Goal: Transaction & Acquisition: Purchase product/service

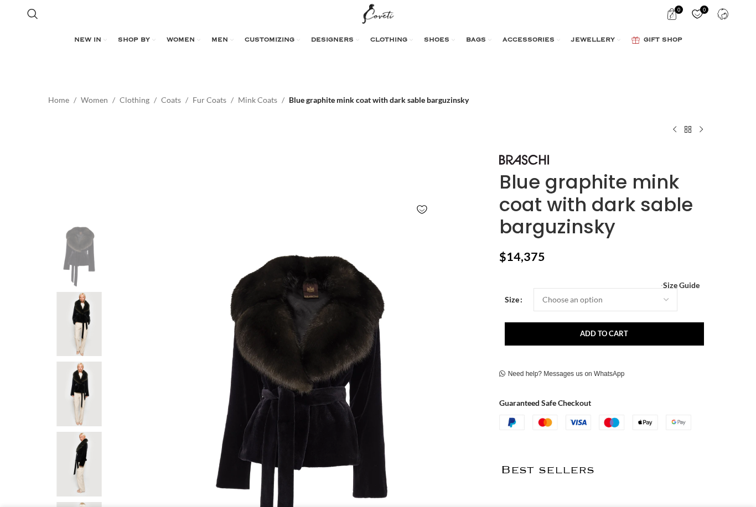
click at [73, 294] on img at bounding box center [79, 324] width 68 height 65
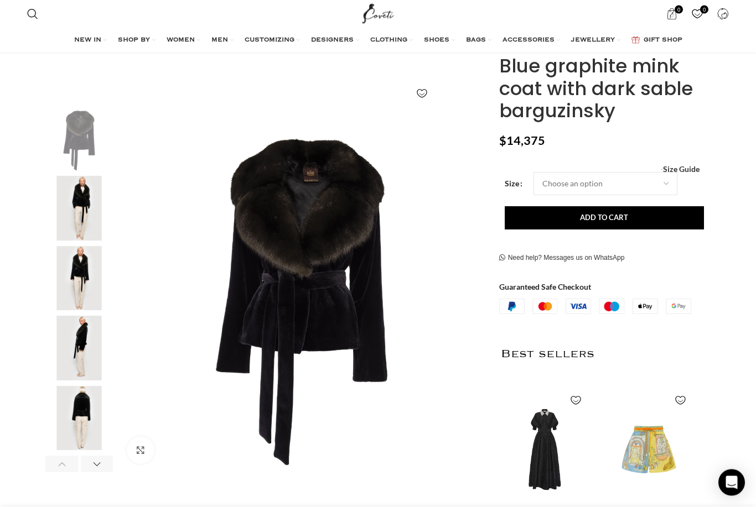
scroll to position [117, 0]
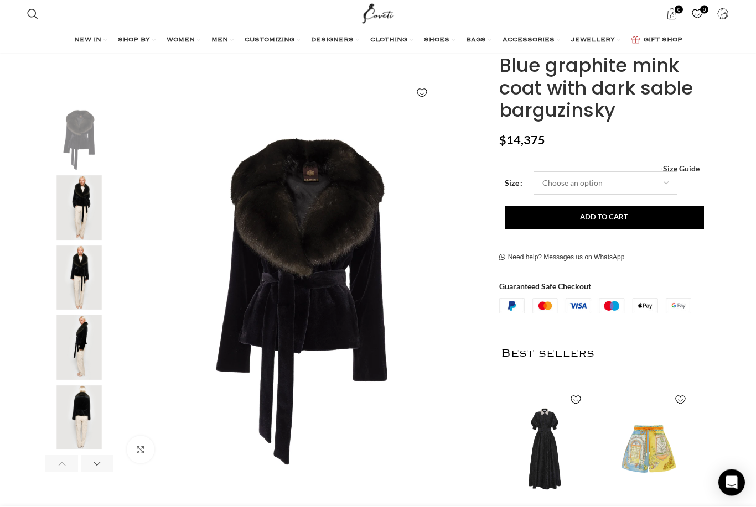
click at [610, 181] on select "Choose an option 6 UK 8 UK 10 UK 12 UK" at bounding box center [605, 183] width 144 height 23
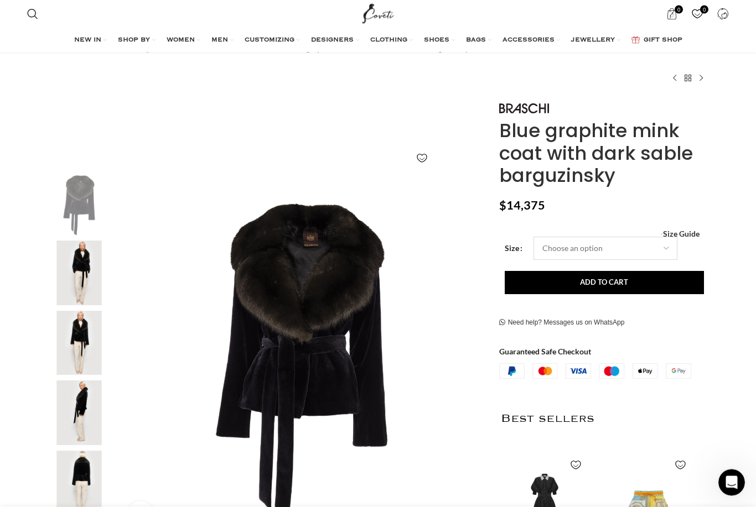
scroll to position [53, 0]
click at [70, 260] on img "2 / 8" at bounding box center [79, 272] width 68 height 65
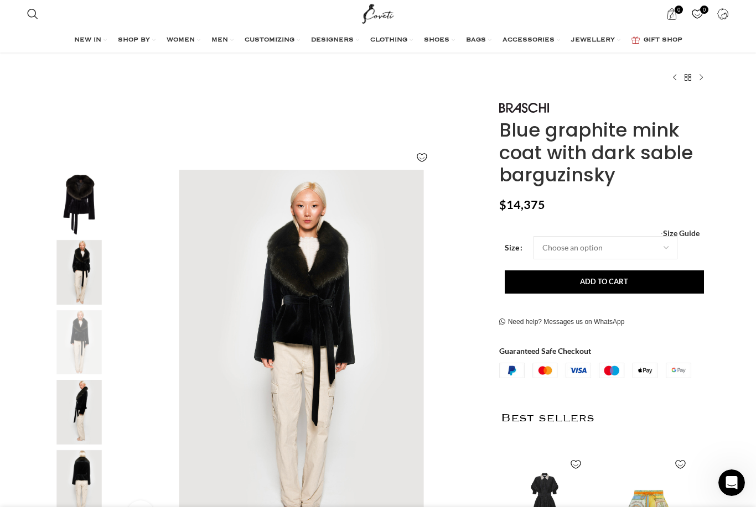
click at [76, 330] on img "3 / 8" at bounding box center [79, 342] width 68 height 65
click at [78, 372] on img "3 / 8" at bounding box center [79, 342] width 68 height 65
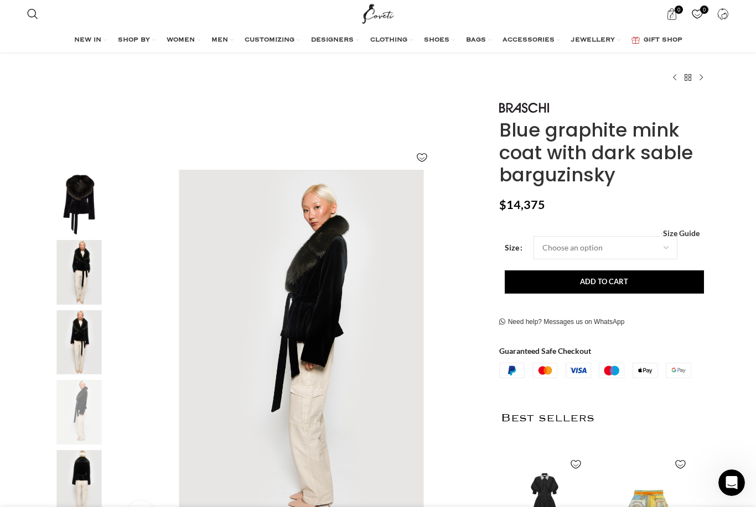
click at [70, 411] on img "4 / 8" at bounding box center [79, 412] width 68 height 65
click at [77, 476] on img "5 / 8" at bounding box center [79, 482] width 68 height 65
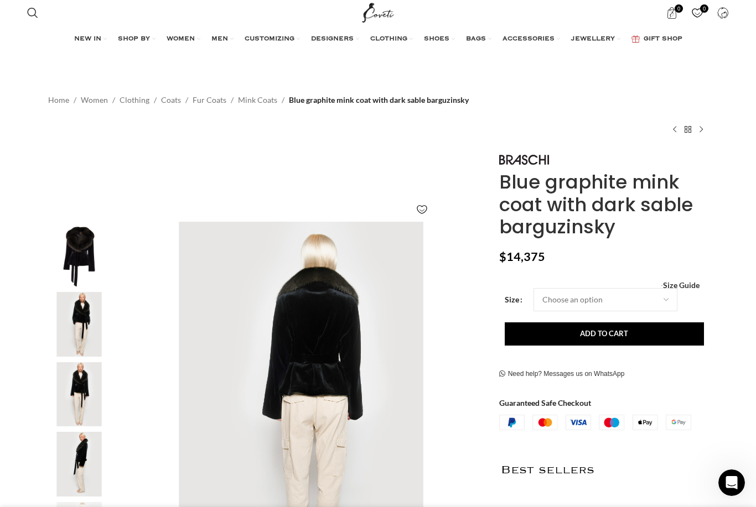
scroll to position [0, 0]
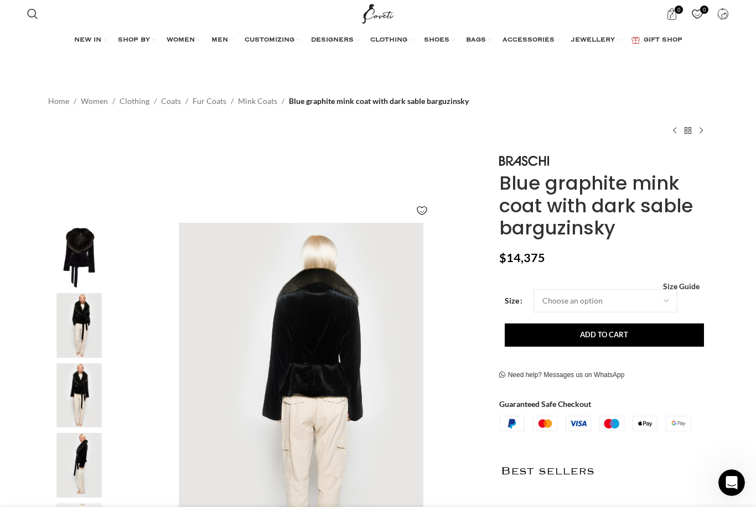
click at [501, 182] on h1 "Blue graphite mink coat with dark sable barguzinsky" at bounding box center [603, 206] width 209 height 68
copy h1 "Blue graphite mink coat with dark sable barguzinsky"
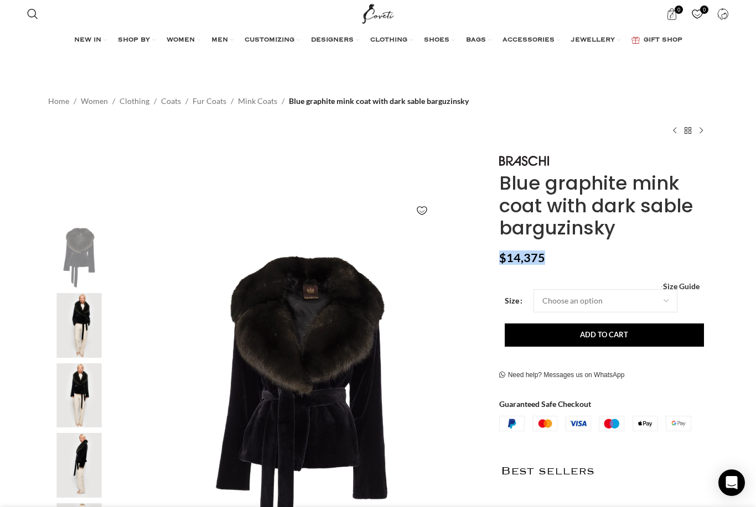
scroll to position [0, 117]
click at [570, 238] on h1 "Blue graphite mink coat with dark sable barguzinsky" at bounding box center [603, 206] width 209 height 68
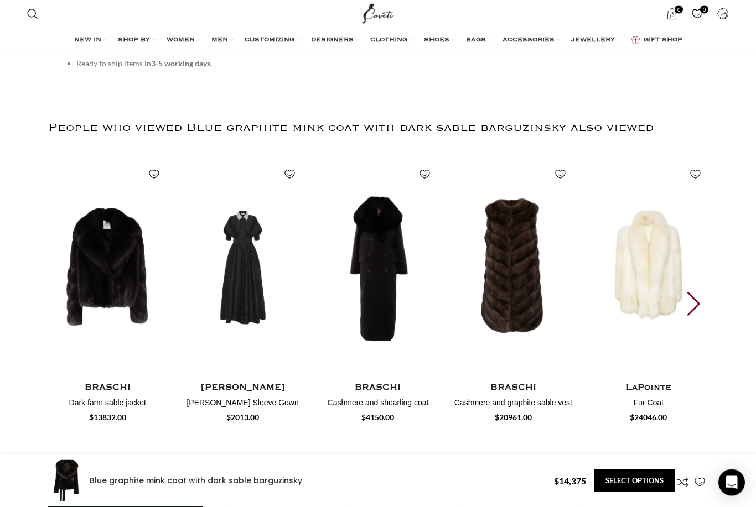
scroll to position [1607, 0]
